Goal: Transaction & Acquisition: Download file/media

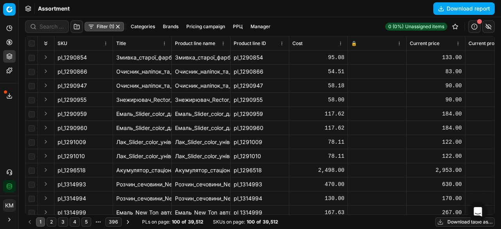
click at [448, 222] on button "Download table as..." at bounding box center [464, 221] width 59 height 9
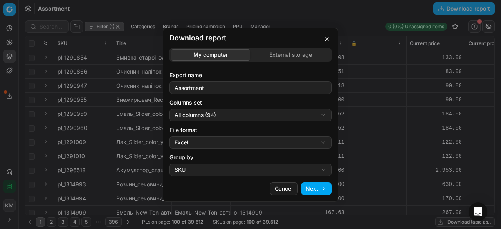
click at [313, 193] on button "Next" at bounding box center [316, 188] width 31 height 13
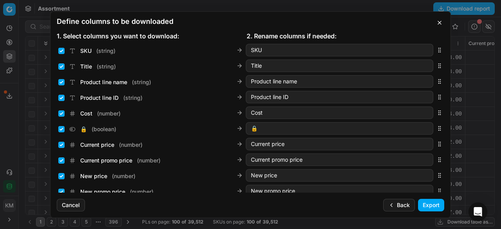
click at [425, 206] on button "Export" at bounding box center [431, 205] width 26 height 13
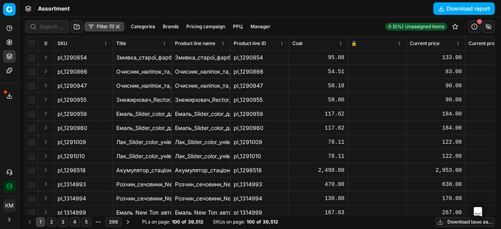
click at [16, 95] on button "Toggle Sidebar" at bounding box center [18, 114] width 6 height 229
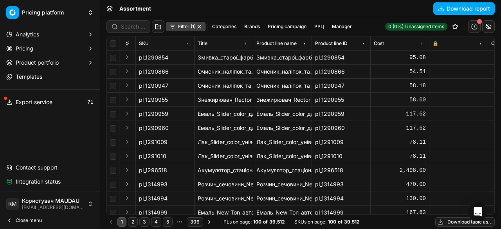
click at [13, 95] on div "Export service 71" at bounding box center [50, 102] width 100 height 19
click at [16, 100] on span "Export service" at bounding box center [34, 102] width 37 height 8
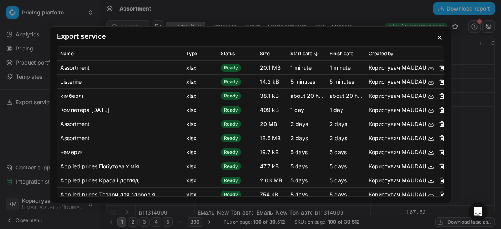
click at [426, 69] on button "button" at bounding box center [430, 67] width 9 height 9
click at [439, 36] on button "button" at bounding box center [439, 37] width 9 height 9
